Goal: Task Accomplishment & Management: Use online tool/utility

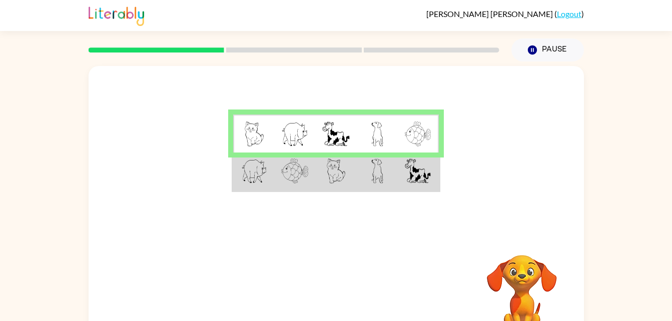
click at [391, 175] on td at bounding box center [377, 172] width 41 height 39
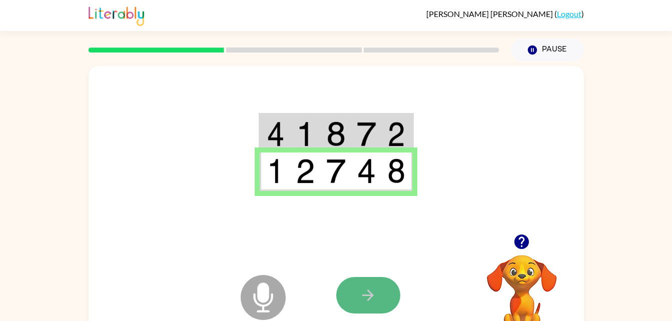
click at [376, 294] on icon "button" at bounding box center [368, 296] width 18 height 18
click at [365, 298] on icon "button" at bounding box center [368, 296] width 18 height 18
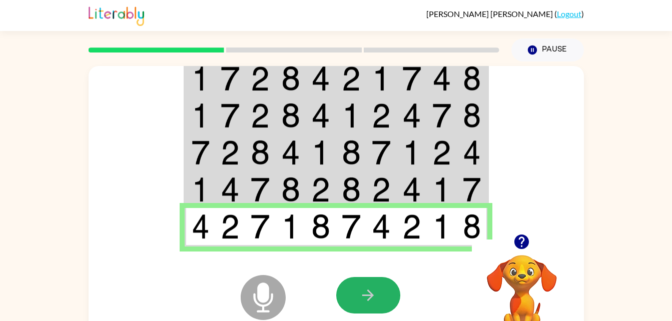
click at [388, 304] on button "button" at bounding box center [368, 295] width 64 height 37
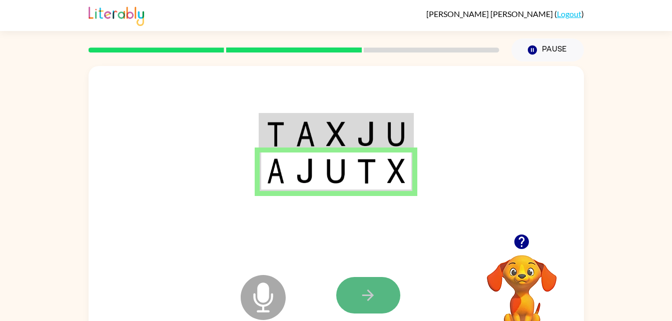
click at [381, 296] on button "button" at bounding box center [368, 295] width 64 height 37
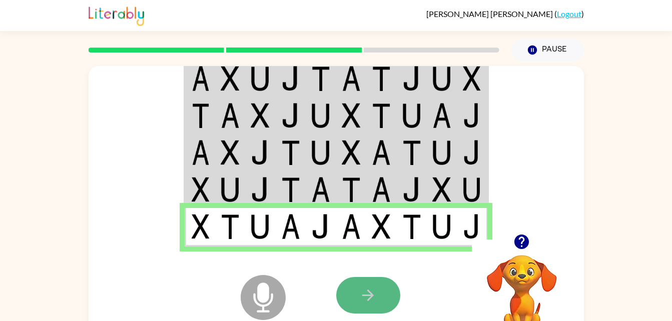
click at [360, 304] on icon "button" at bounding box center [368, 296] width 18 height 18
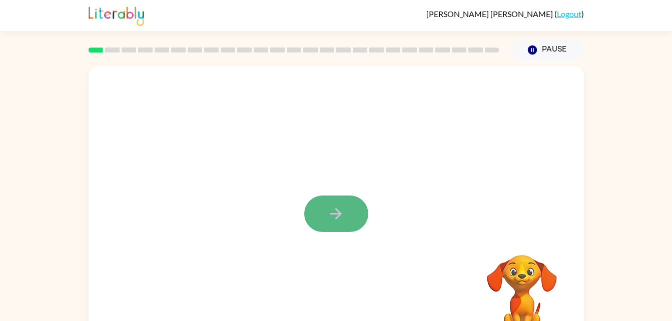
click at [333, 214] on icon "button" at bounding box center [336, 214] width 12 height 12
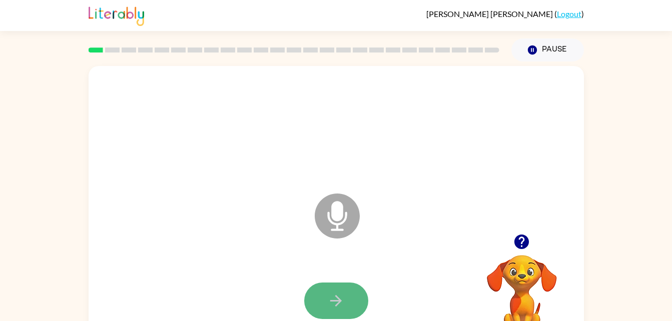
click at [334, 310] on button "button" at bounding box center [336, 301] width 64 height 37
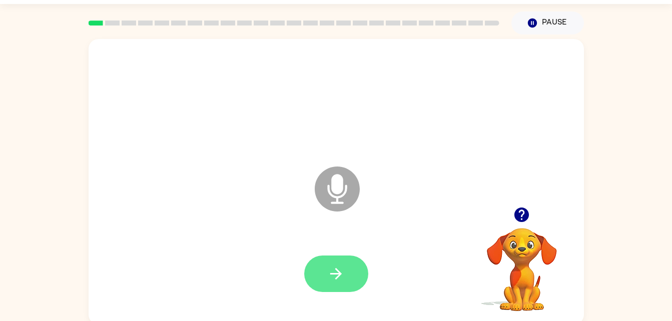
scroll to position [31, 0]
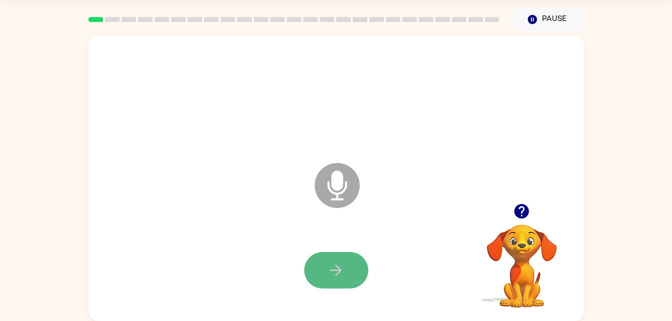
click at [353, 264] on button "button" at bounding box center [336, 270] width 64 height 37
click at [332, 266] on icon "button" at bounding box center [336, 271] width 18 height 18
click at [304, 252] on button "button" at bounding box center [336, 270] width 64 height 37
click at [343, 257] on div at bounding box center [336, 270] width 64 height 37
click at [344, 273] on icon "button" at bounding box center [336, 271] width 18 height 18
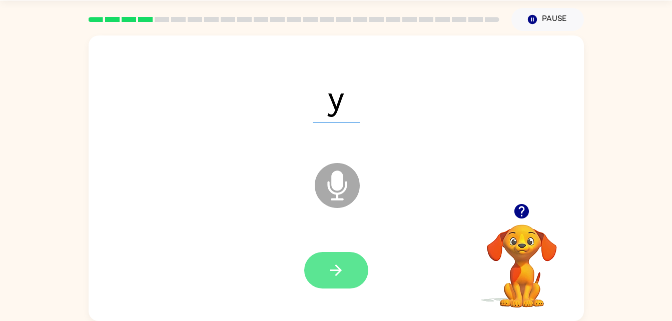
click at [337, 262] on icon "button" at bounding box center [336, 271] width 18 height 18
click at [346, 271] on button "button" at bounding box center [336, 270] width 64 height 37
click at [348, 276] on button "button" at bounding box center [336, 270] width 64 height 37
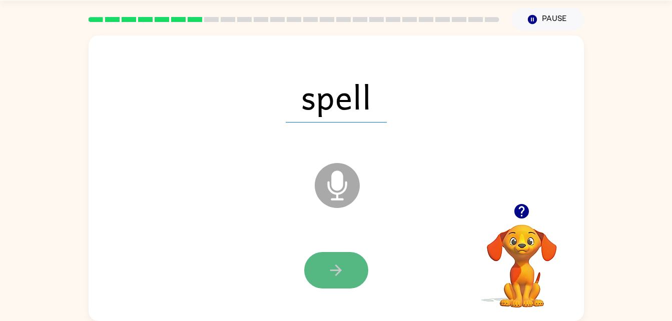
click at [349, 275] on button "button" at bounding box center [336, 270] width 64 height 37
click at [347, 275] on button "button" at bounding box center [336, 270] width 64 height 37
click at [351, 275] on button "button" at bounding box center [336, 270] width 64 height 37
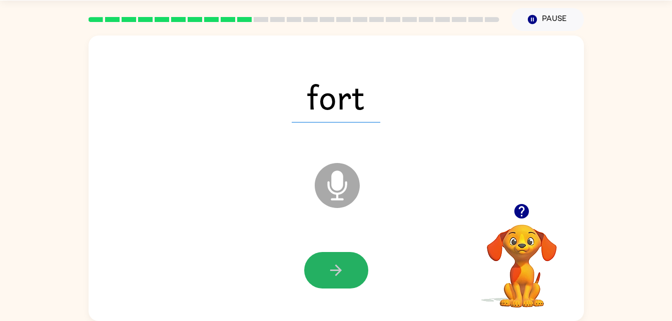
click at [351, 275] on button "button" at bounding box center [336, 270] width 64 height 37
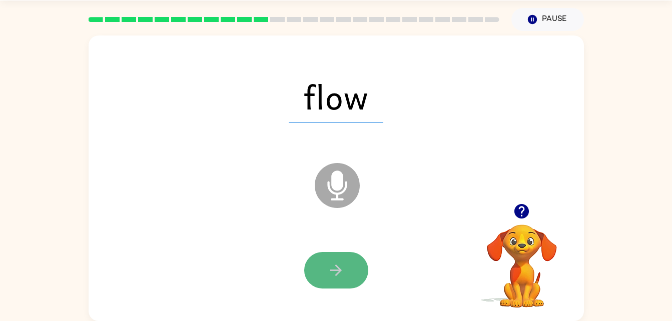
click at [350, 276] on button "button" at bounding box center [336, 270] width 64 height 37
click at [348, 276] on button "button" at bounding box center [336, 270] width 64 height 37
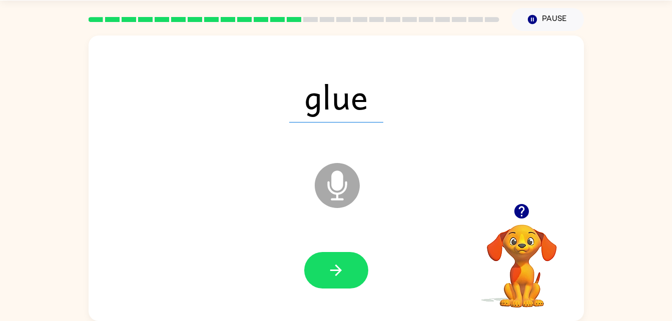
click at [348, 276] on button "button" at bounding box center [336, 270] width 64 height 37
click at [349, 276] on button "button" at bounding box center [336, 270] width 64 height 37
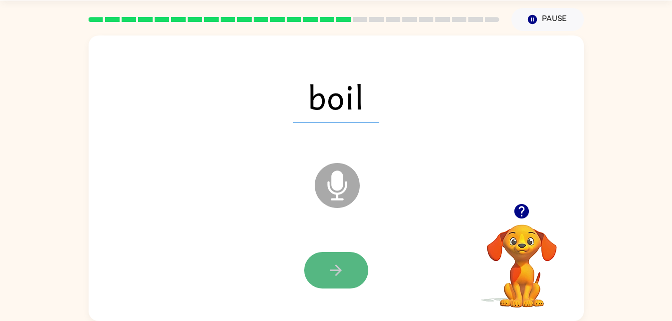
click at [350, 279] on button "button" at bounding box center [336, 270] width 64 height 37
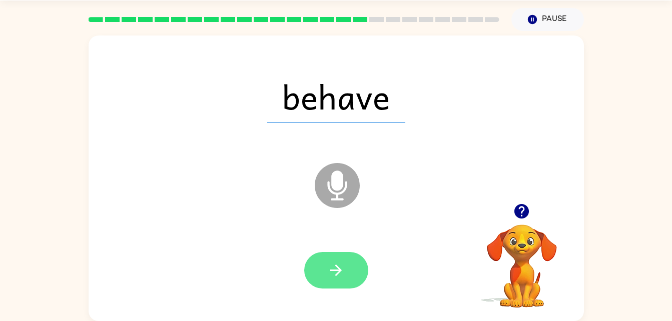
click at [344, 271] on icon "button" at bounding box center [336, 271] width 18 height 18
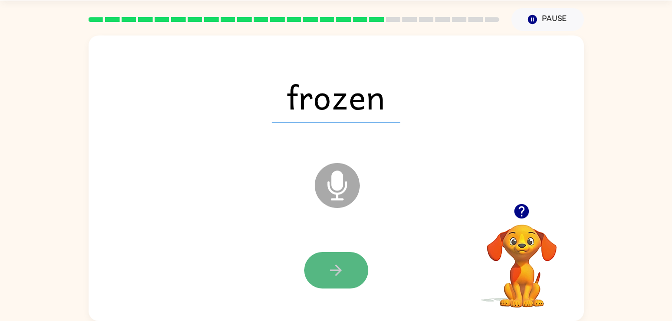
click at [342, 277] on icon "button" at bounding box center [336, 271] width 18 height 18
click at [345, 273] on button "button" at bounding box center [336, 270] width 64 height 37
click at [344, 270] on icon "button" at bounding box center [336, 271] width 18 height 18
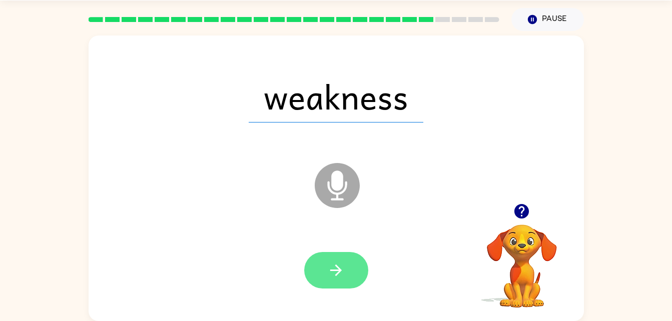
click at [350, 276] on button "button" at bounding box center [336, 270] width 64 height 37
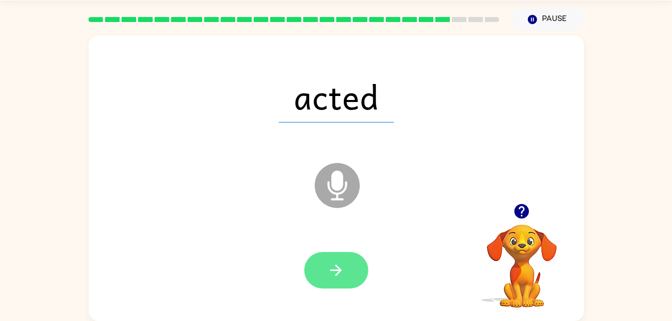
click at [347, 276] on button "button" at bounding box center [336, 270] width 64 height 37
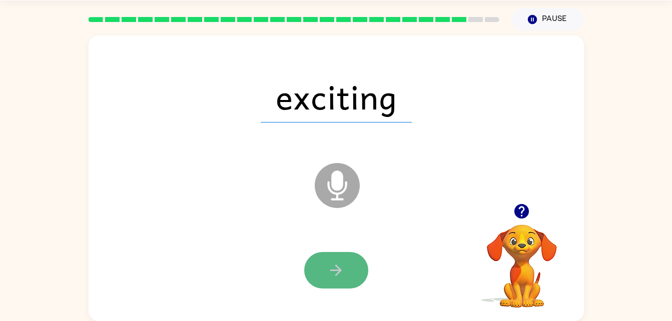
click at [353, 280] on button "button" at bounding box center [336, 270] width 64 height 37
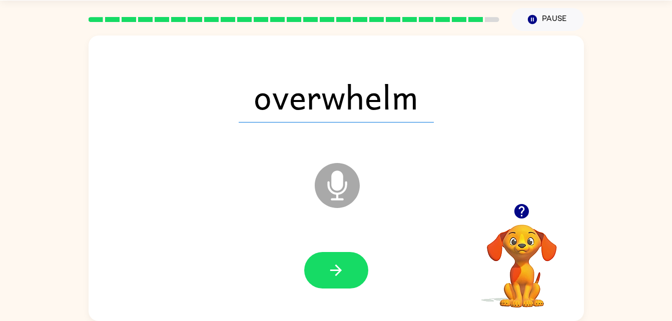
drag, startPoint x: 361, startPoint y: 282, endPoint x: 357, endPoint y: 271, distance: 12.0
click at [357, 271] on button "button" at bounding box center [336, 270] width 64 height 37
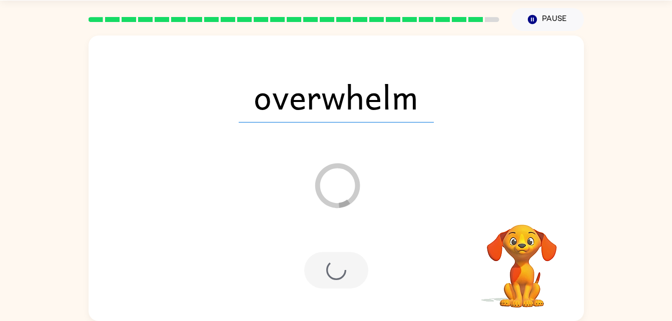
scroll to position [13, 0]
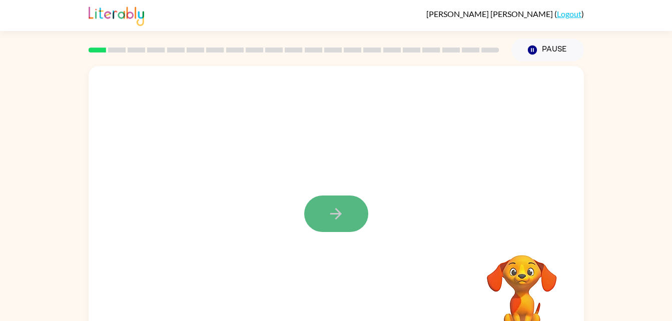
click at [330, 210] on icon "button" at bounding box center [336, 214] width 18 height 18
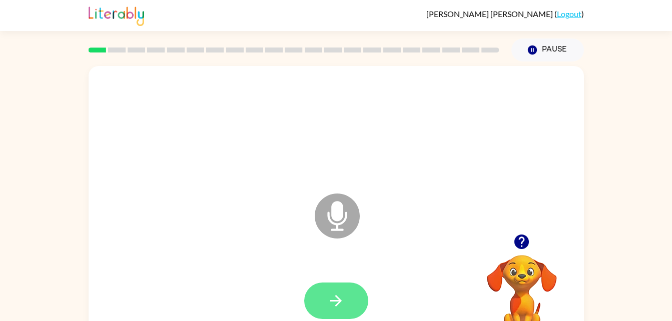
click at [326, 292] on button "button" at bounding box center [336, 301] width 64 height 37
click at [330, 293] on icon "button" at bounding box center [336, 301] width 18 height 18
click at [347, 295] on button "button" at bounding box center [336, 301] width 64 height 37
click at [318, 300] on button "button" at bounding box center [336, 301] width 64 height 37
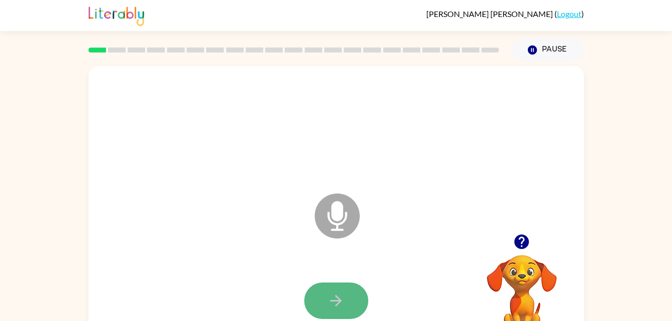
click at [333, 296] on icon "button" at bounding box center [336, 301] width 18 height 18
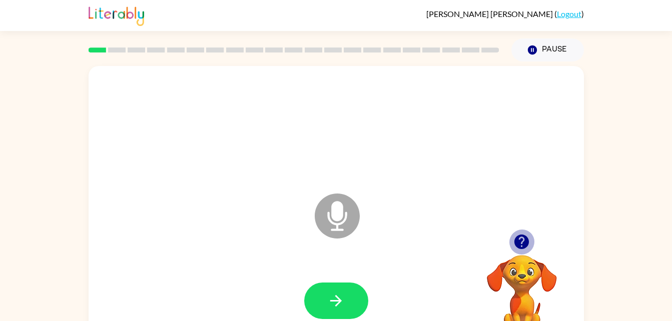
click at [517, 241] on icon "button" at bounding box center [521, 242] width 15 height 15
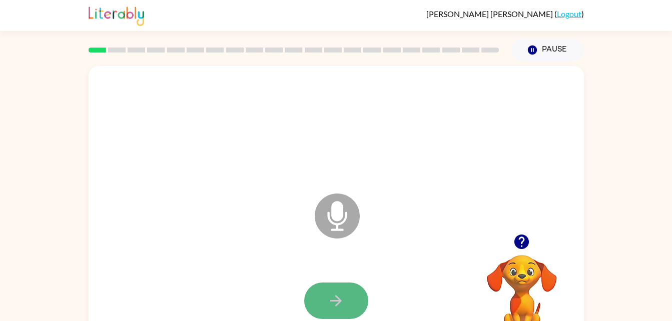
click at [328, 300] on icon "button" at bounding box center [336, 301] width 18 height 18
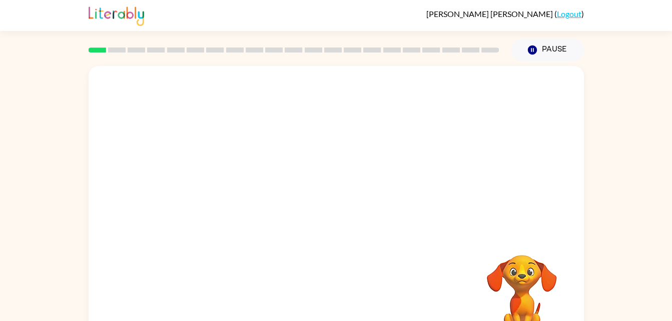
click at [511, 277] on video "Your browser must support playing .mp4 files to use Literably. Please try using…" at bounding box center [522, 290] width 100 height 100
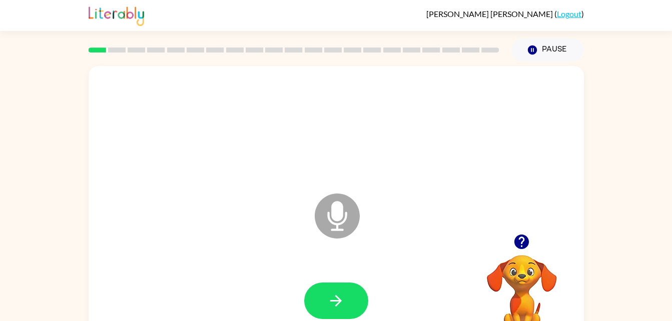
click at [349, 281] on div at bounding box center [336, 301] width 475 height 82
drag, startPoint x: 351, startPoint y: 287, endPoint x: 302, endPoint y: 244, distance: 64.5
click at [302, 244] on div "Microphone The Microphone is here when it is your turn to talk" at bounding box center [336, 209] width 495 height 286
click at [348, 294] on button "button" at bounding box center [336, 301] width 64 height 37
click at [341, 299] on icon "button" at bounding box center [336, 301] width 18 height 18
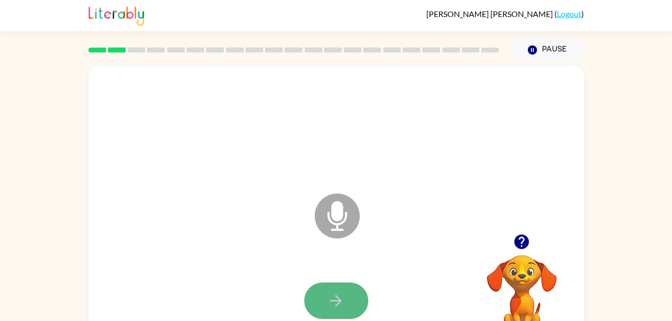
click at [354, 292] on button "button" at bounding box center [336, 301] width 64 height 37
click at [348, 297] on button "button" at bounding box center [336, 301] width 64 height 37
click at [344, 294] on icon "button" at bounding box center [336, 301] width 18 height 18
click at [340, 293] on icon "button" at bounding box center [336, 301] width 18 height 18
click at [343, 311] on button "button" at bounding box center [336, 301] width 64 height 37
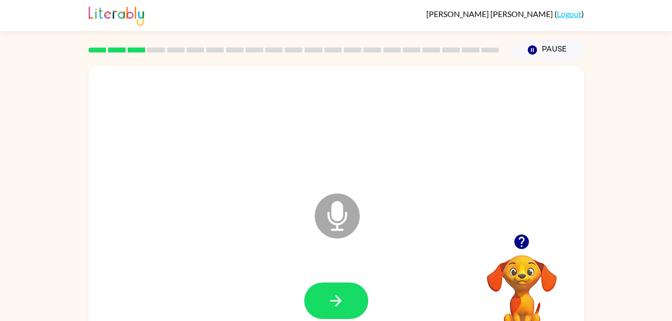
drag, startPoint x: 339, startPoint y: 297, endPoint x: 276, endPoint y: 279, distance: 65.5
click at [276, 279] on div at bounding box center [336, 301] width 475 height 82
click at [284, 282] on div at bounding box center [336, 301] width 475 height 82
click at [345, 288] on button "button" at bounding box center [336, 301] width 64 height 37
click at [339, 298] on icon "button" at bounding box center [336, 301] width 18 height 18
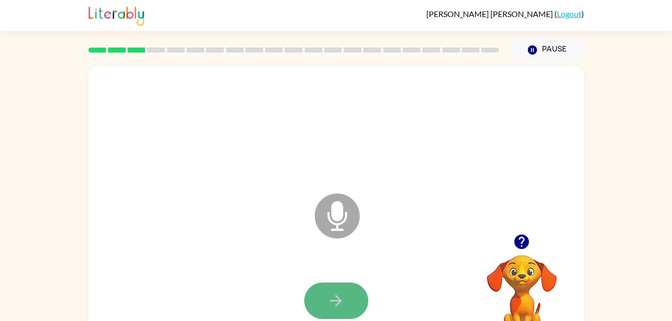
click at [334, 289] on button "button" at bounding box center [336, 301] width 64 height 37
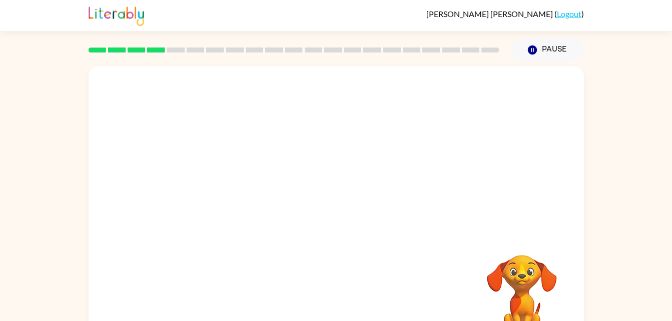
click at [335, 290] on div at bounding box center [336, 301] width 475 height 82
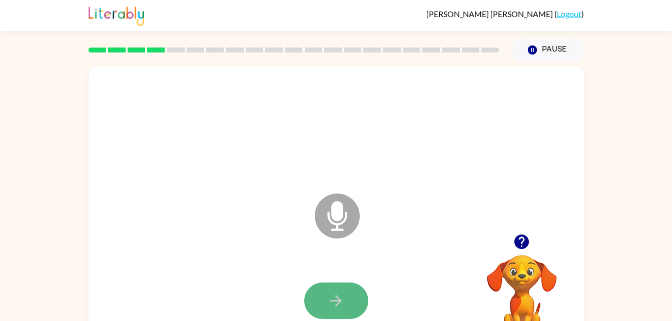
click at [335, 291] on button "button" at bounding box center [336, 301] width 64 height 37
click at [330, 297] on icon "button" at bounding box center [336, 301] width 18 height 18
click at [338, 298] on icon "button" at bounding box center [336, 301] width 12 height 12
click at [335, 300] on icon "button" at bounding box center [336, 301] width 18 height 18
click at [321, 305] on button "button" at bounding box center [336, 301] width 64 height 37
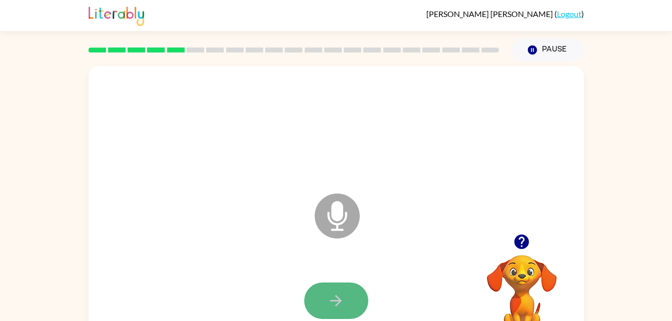
click at [346, 295] on button "button" at bounding box center [336, 301] width 64 height 37
click at [331, 303] on icon "button" at bounding box center [336, 301] width 18 height 18
click at [337, 300] on icon "button" at bounding box center [336, 301] width 18 height 18
click at [331, 294] on icon "button" at bounding box center [336, 301] width 18 height 18
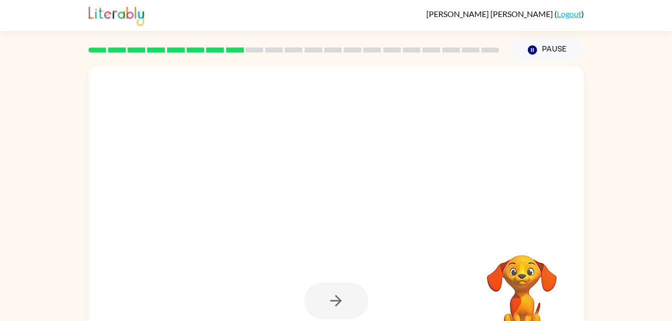
click at [345, 282] on div at bounding box center [336, 301] width 475 height 82
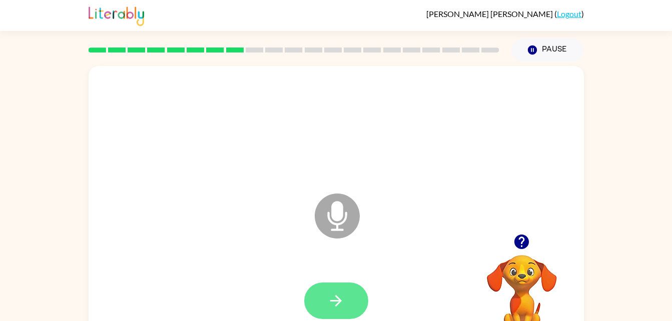
click at [339, 295] on icon "button" at bounding box center [336, 301] width 18 height 18
click at [330, 302] on icon "button" at bounding box center [336, 301] width 18 height 18
click at [329, 288] on button "button" at bounding box center [336, 301] width 64 height 37
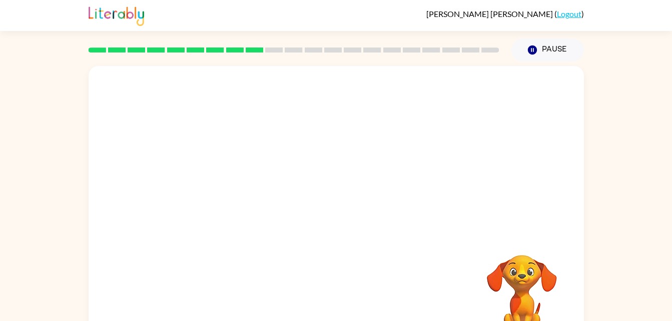
click at [0, 266] on div "Your browser must support playing .mp4 files to use Literably. Please try using…" at bounding box center [336, 207] width 672 height 290
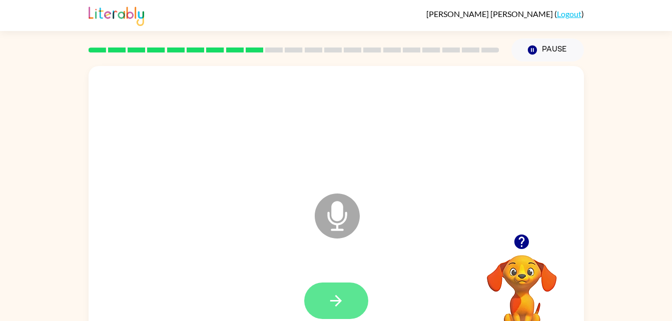
click at [343, 300] on icon "button" at bounding box center [336, 301] width 18 height 18
click at [350, 300] on button "button" at bounding box center [336, 301] width 64 height 37
click at [340, 300] on icon "button" at bounding box center [336, 301] width 12 height 12
click at [344, 301] on icon "button" at bounding box center [336, 301] width 18 height 18
click at [347, 303] on button "button" at bounding box center [336, 301] width 64 height 37
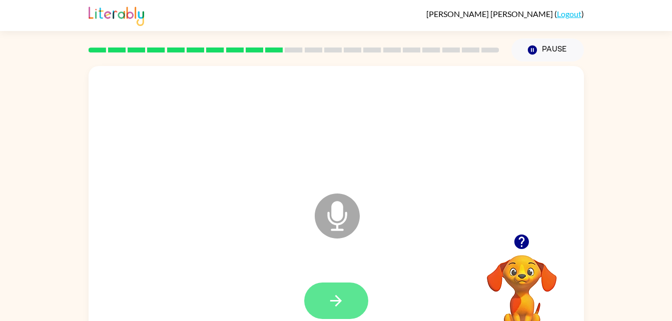
click at [332, 301] on icon "button" at bounding box center [336, 301] width 12 height 12
click at [348, 291] on button "button" at bounding box center [336, 301] width 64 height 37
click at [337, 310] on button "button" at bounding box center [336, 301] width 64 height 37
click at [337, 309] on icon "button" at bounding box center [336, 301] width 18 height 18
click at [334, 310] on button "button" at bounding box center [336, 301] width 64 height 37
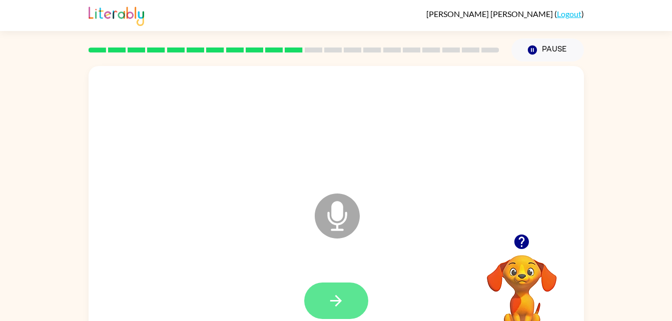
click at [329, 300] on icon "button" at bounding box center [336, 301] width 18 height 18
click at [350, 294] on button "button" at bounding box center [336, 301] width 64 height 37
click at [326, 304] on button "button" at bounding box center [336, 301] width 64 height 37
click at [343, 294] on icon "button" at bounding box center [336, 301] width 18 height 18
click at [333, 302] on icon "button" at bounding box center [336, 301] width 18 height 18
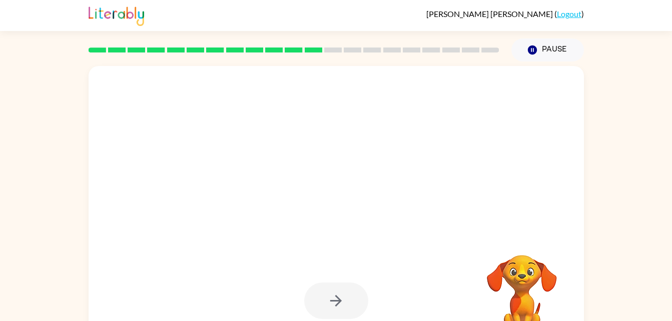
click at [369, 272] on div at bounding box center [336, 301] width 475 height 82
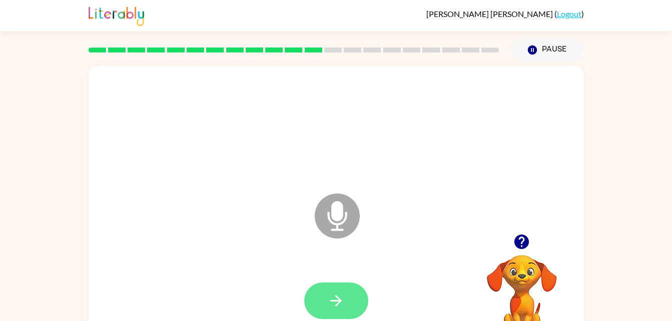
click at [342, 297] on icon "button" at bounding box center [336, 301] width 18 height 18
click at [327, 292] on icon "button" at bounding box center [336, 301] width 18 height 18
click at [535, 285] on video "Your browser must support playing .mp4 files to use Literably. Please try using…" at bounding box center [522, 290] width 100 height 100
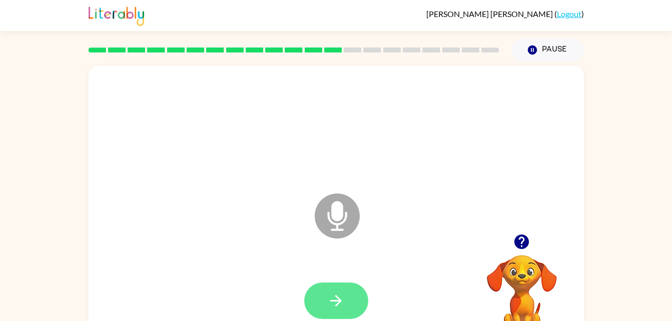
click at [350, 306] on button "button" at bounding box center [336, 301] width 64 height 37
click at [343, 308] on icon "button" at bounding box center [336, 301] width 18 height 18
click at [348, 297] on button "button" at bounding box center [336, 301] width 64 height 37
click at [346, 300] on button "button" at bounding box center [336, 301] width 64 height 37
click at [353, 300] on button "button" at bounding box center [336, 301] width 64 height 37
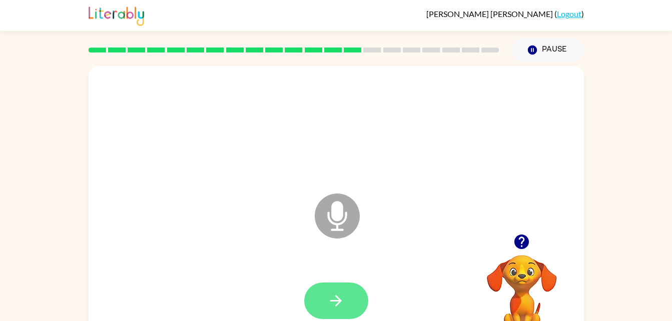
click at [337, 296] on icon "button" at bounding box center [336, 301] width 18 height 18
click at [318, 303] on button "button" at bounding box center [336, 301] width 64 height 37
click at [349, 309] on button "button" at bounding box center [336, 301] width 64 height 37
click at [349, 298] on button "button" at bounding box center [336, 301] width 64 height 37
click at [356, 314] on button "button" at bounding box center [336, 301] width 64 height 37
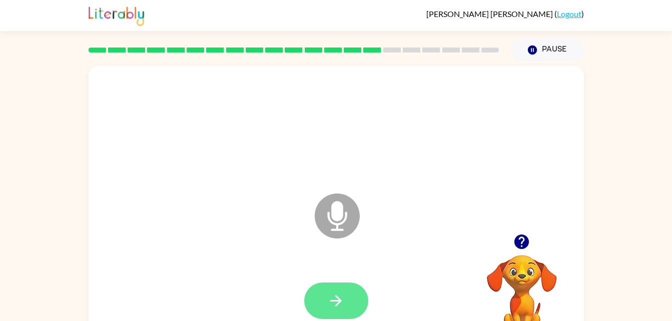
click at [348, 303] on button "button" at bounding box center [336, 301] width 64 height 37
click at [350, 301] on button "button" at bounding box center [336, 301] width 64 height 37
click at [335, 294] on icon "button" at bounding box center [336, 301] width 18 height 18
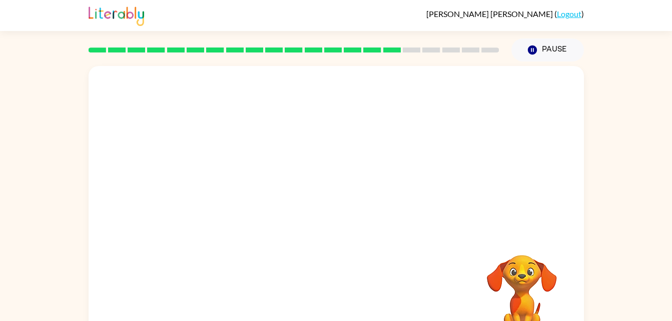
scroll to position [31, 0]
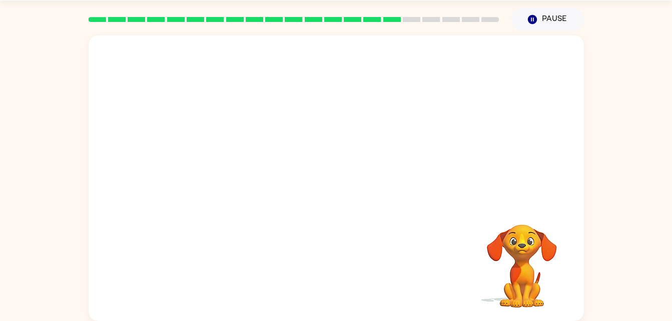
click at [501, 281] on video "Your browser must support playing .mp4 files to use Literably. Please try using…" at bounding box center [522, 259] width 100 height 100
click at [502, 267] on video "Your browser must support playing .mp4 files to use Literably. Please try using…" at bounding box center [522, 259] width 100 height 100
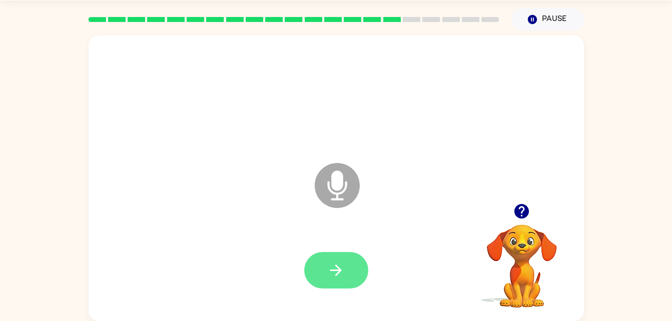
click at [348, 271] on button "button" at bounding box center [336, 270] width 64 height 37
click at [337, 269] on icon "button" at bounding box center [336, 271] width 18 height 18
click at [343, 259] on button "button" at bounding box center [336, 270] width 64 height 37
click at [337, 269] on icon "button" at bounding box center [336, 271] width 18 height 18
click at [345, 265] on button "button" at bounding box center [336, 270] width 64 height 37
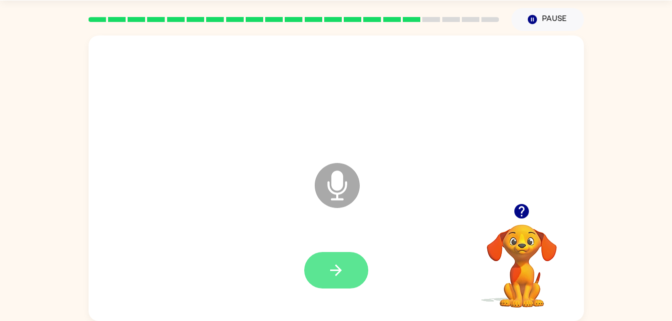
click at [330, 272] on icon "button" at bounding box center [336, 271] width 18 height 18
click at [347, 263] on button "button" at bounding box center [336, 270] width 64 height 37
click at [348, 283] on button "button" at bounding box center [336, 270] width 64 height 37
click at [347, 270] on button "button" at bounding box center [336, 270] width 64 height 37
click at [342, 268] on icon "button" at bounding box center [336, 271] width 18 height 18
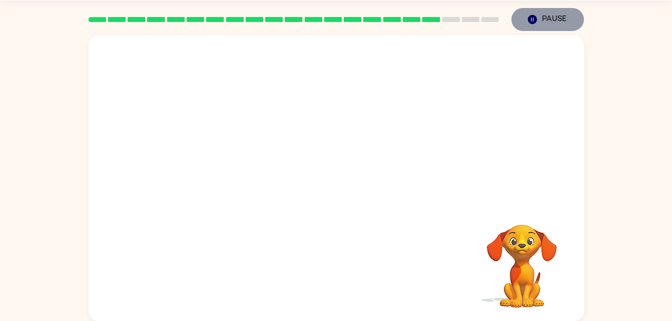
click at [545, 19] on button "Pause Pause" at bounding box center [547, 19] width 73 height 23
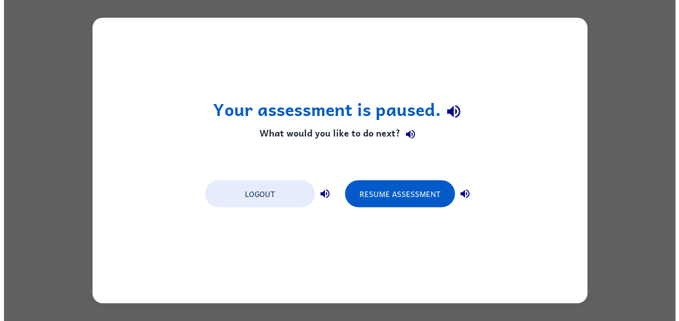
scroll to position [0, 0]
